Goal: Communication & Community: Participate in discussion

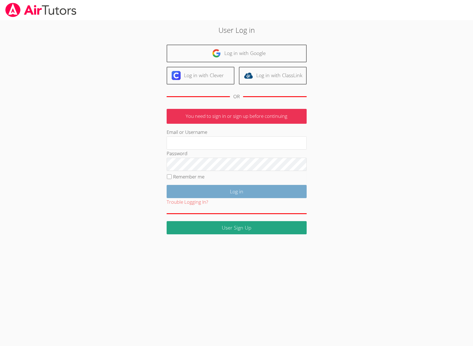
type input "[EMAIL_ADDRESS][DOMAIN_NAME]"
click at [189, 188] on input "Log in" at bounding box center [237, 191] width 140 height 13
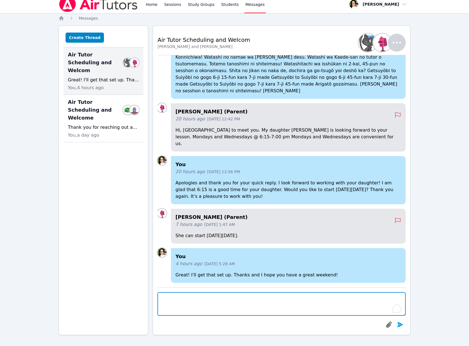
scroll to position [5, 0]
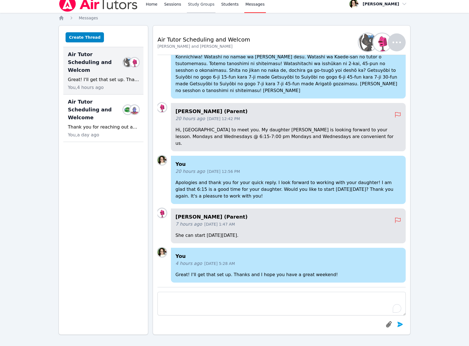
click at [198, 4] on link "Study Groups" at bounding box center [201, 4] width 29 height 18
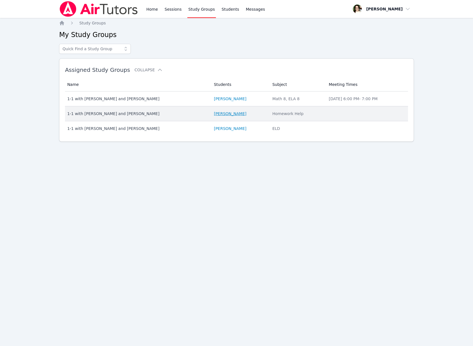
click at [214, 112] on link "Kaede Shitan" at bounding box center [230, 114] width 33 height 6
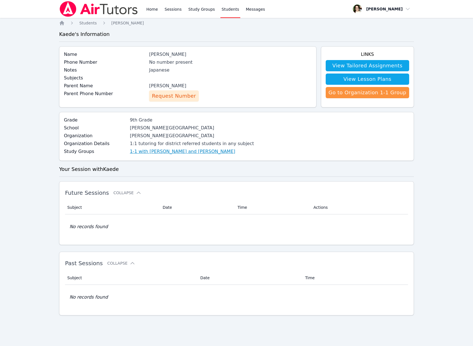
click at [172, 154] on link "1-1 with Kaede Shitan and Sarah Gardiner" at bounding box center [182, 151] width 105 height 7
